Goal: Transaction & Acquisition: Purchase product/service

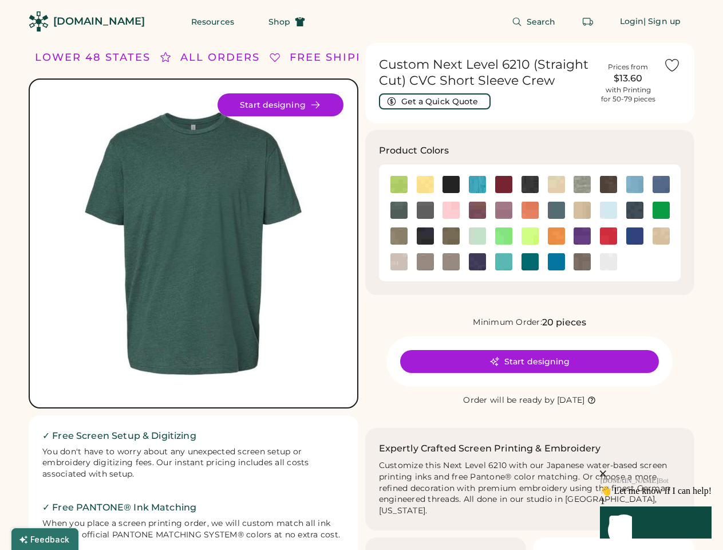
click at [361, 275] on div "FREE SHIPPING LOWER 48 STATES ALL ORDERS FREE SHIPPING LOWER 48 STATES ALL ORDE…" at bounding box center [362, 399] width 666 height 713
click at [361, 296] on div "FREE SHIPPING LOWER 48 STATES ALL ORDERS FREE SHIPPING LOWER 48 STATES ALL ORDE…" at bounding box center [362, 399] width 666 height 713
click at [194, 296] on img at bounding box center [194, 243] width 300 height 300
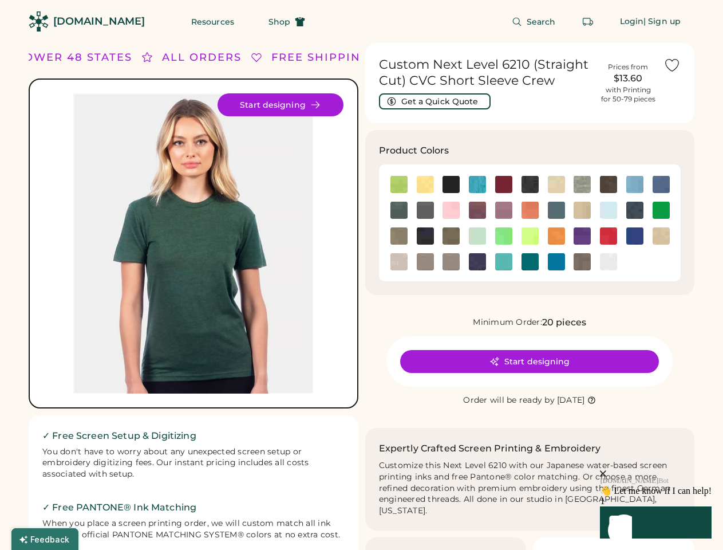
click at [194, 57] on div "ALL ORDERS" at bounding box center [202, 57] width 80 height 15
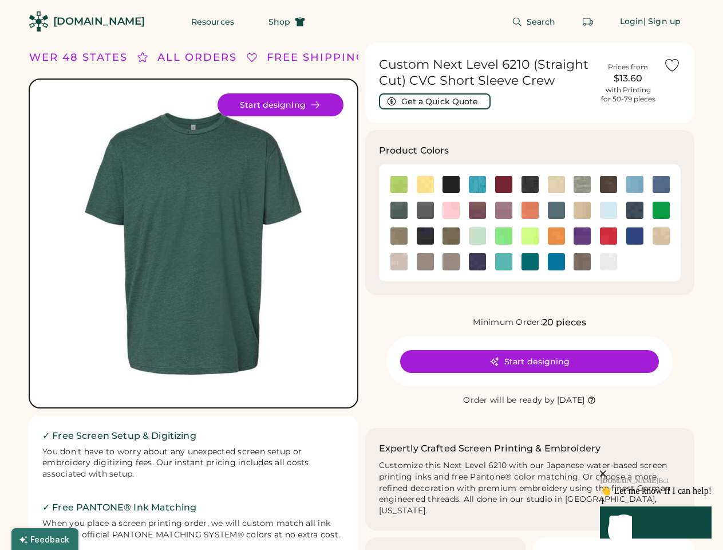
click at [361, 57] on div "FREE SHIPPING LOWER 48 STATES ALL ORDERS FREE SHIPPING LOWER 48 STATES ALL ORDE…" at bounding box center [362, 399] width 666 height 713
click at [93, 57] on div "LOWER 48 STATES" at bounding box center [61, 57] width 116 height 15
click at [165, 57] on div "ALL ORDERS" at bounding box center [184, 57] width 80 height 15
